Goal: Information Seeking & Learning: Learn about a topic

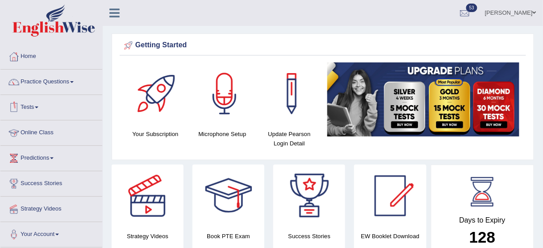
click at [42, 129] on link "Online Class" at bounding box center [51, 131] width 102 height 22
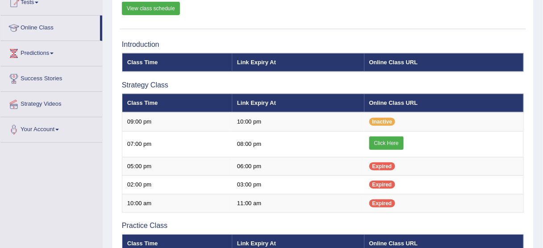
scroll to position [113, 0]
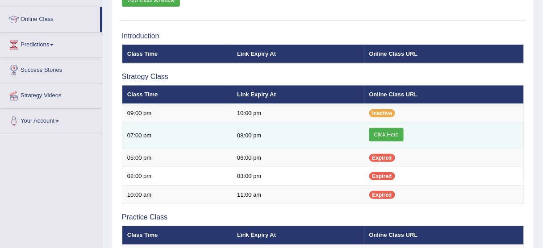
click at [385, 135] on link "Click Here" at bounding box center [386, 134] width 34 height 13
